Goal: Task Accomplishment & Management: Manage account settings

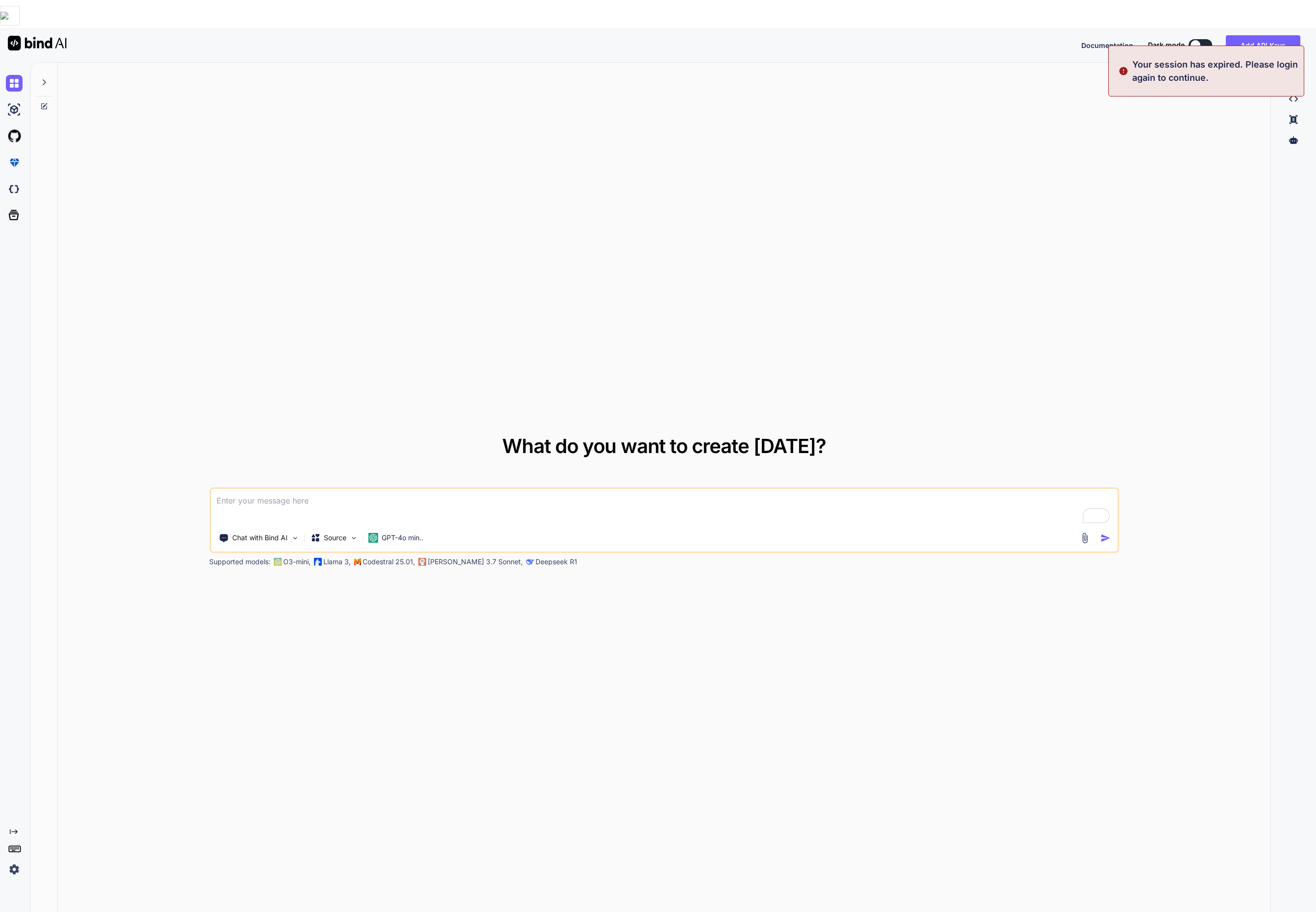
click at [51, 36] on img at bounding box center [37, 43] width 59 height 15
type textarea "x"
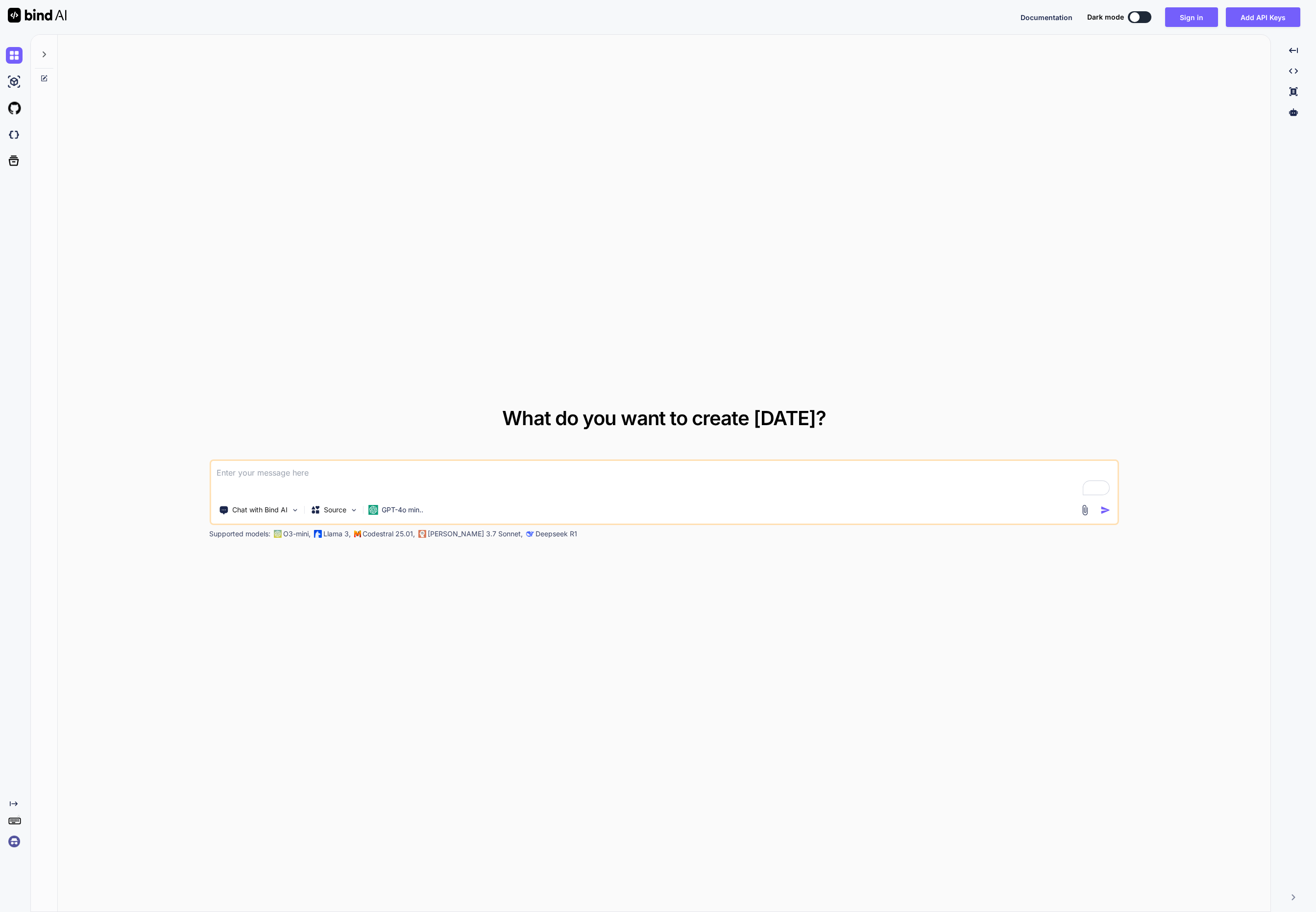
click at [11, 839] on img at bounding box center [15, 842] width 17 height 17
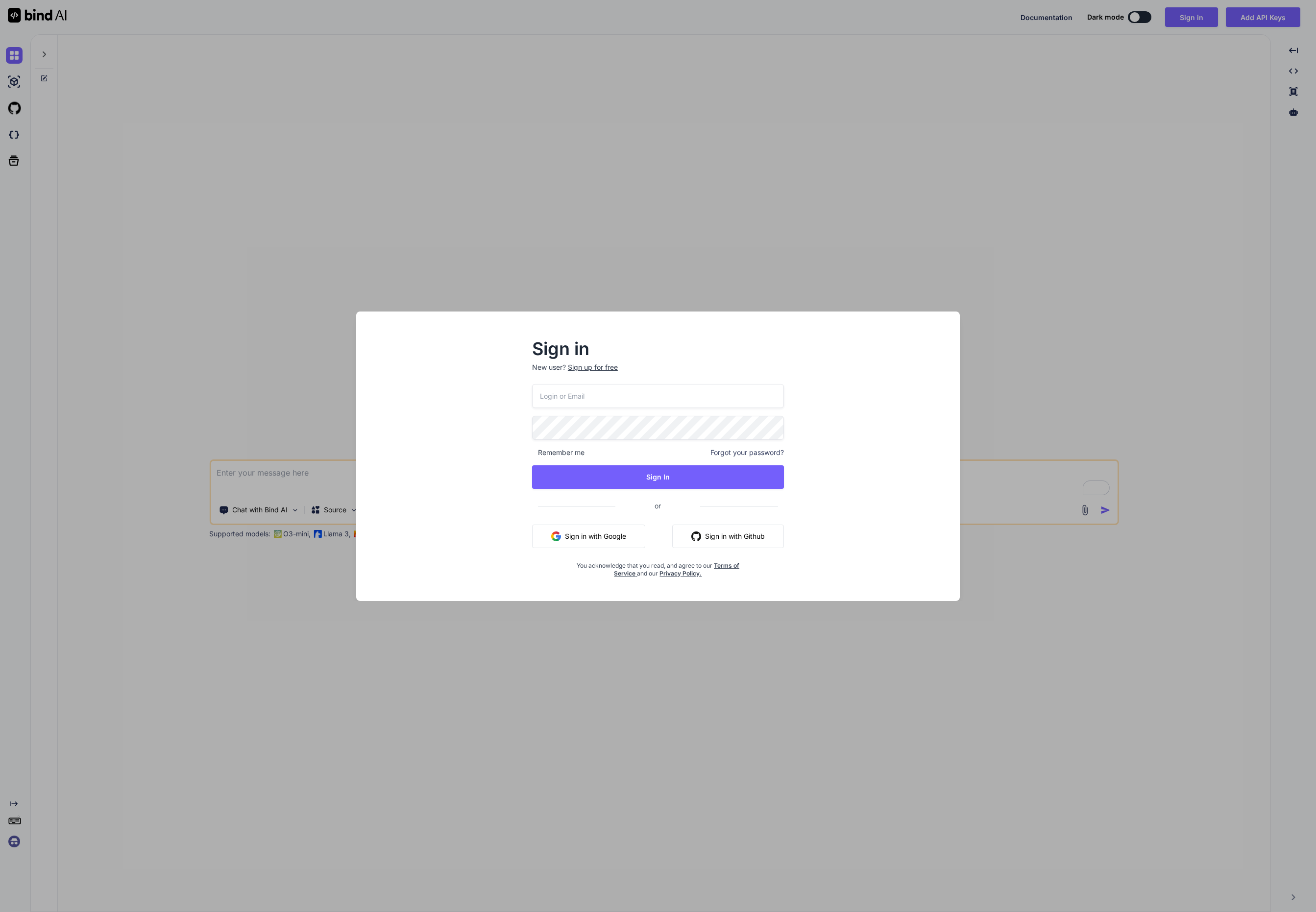
click at [583, 539] on button "Sign in with Google" at bounding box center [588, 536] width 113 height 23
